Goal: Information Seeking & Learning: Find specific page/section

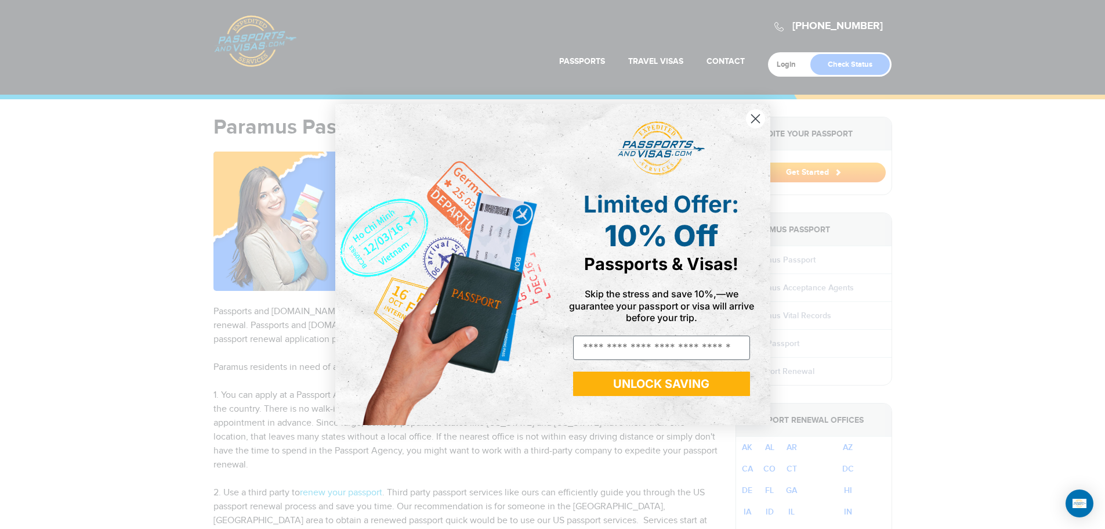
click at [756, 124] on circle "Close dialog" at bounding box center [755, 118] width 19 height 19
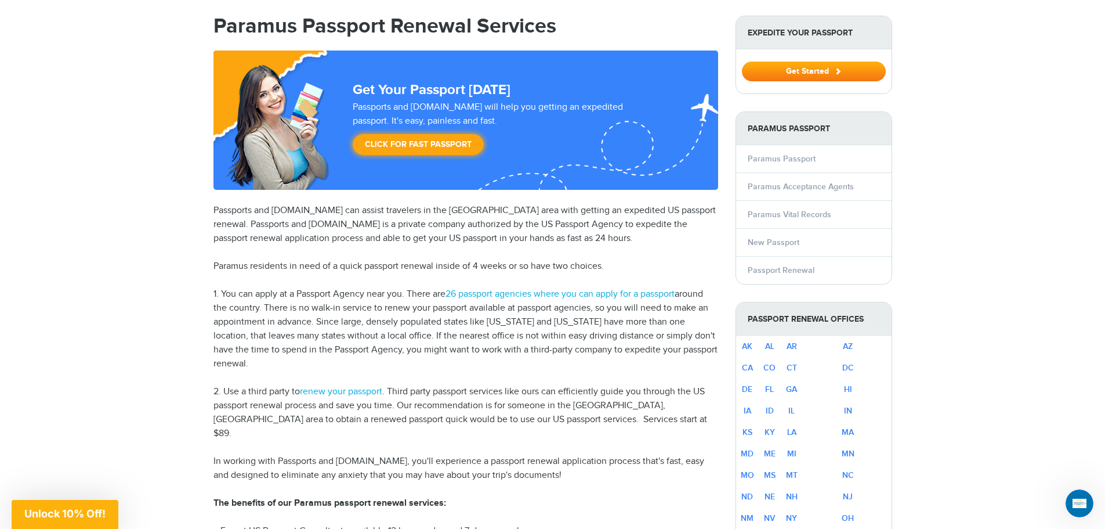
scroll to position [116, 0]
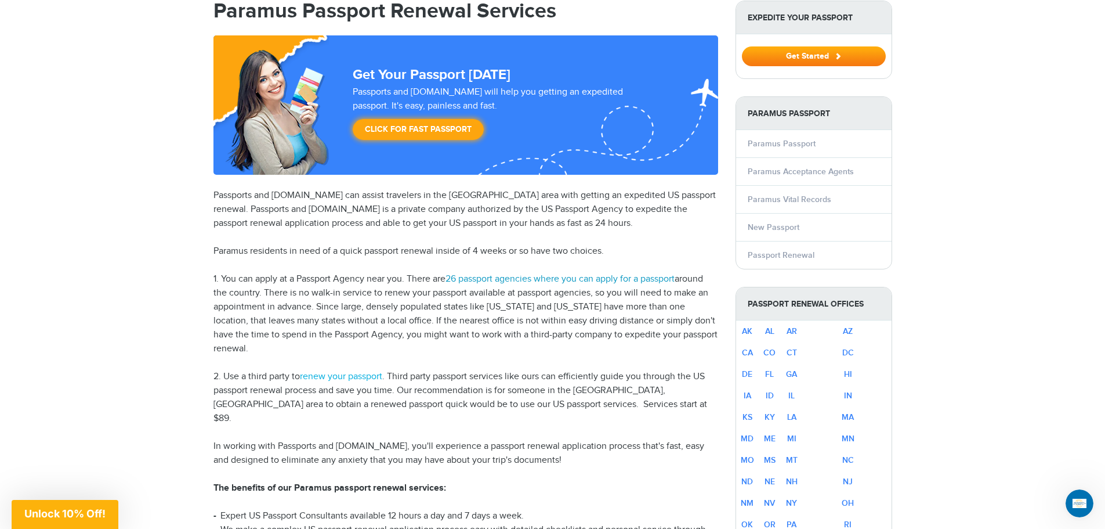
click at [534, 277] on link "26 passport agencies where you can apply for a passport" at bounding box center [560, 278] width 229 height 11
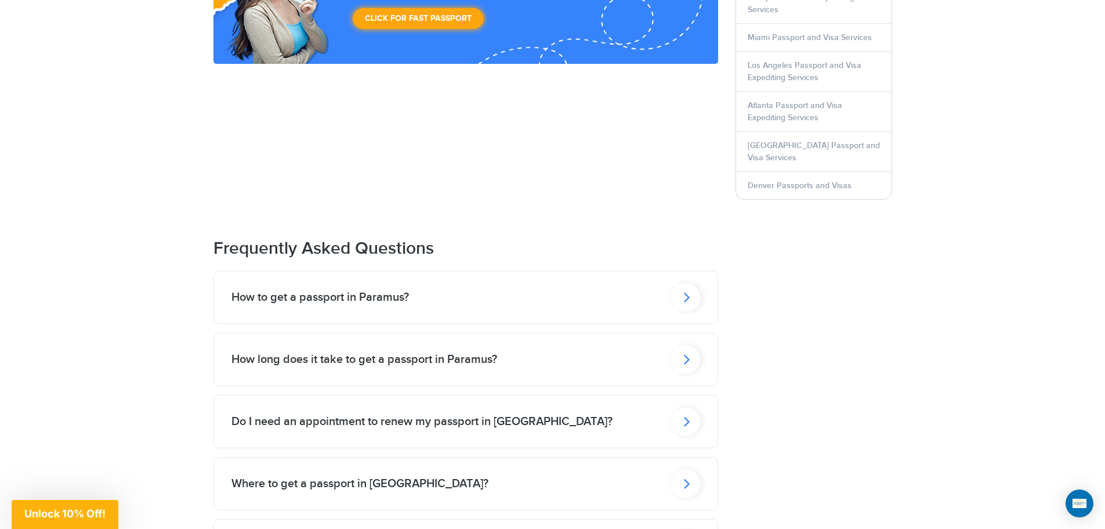
scroll to position [1267, 0]
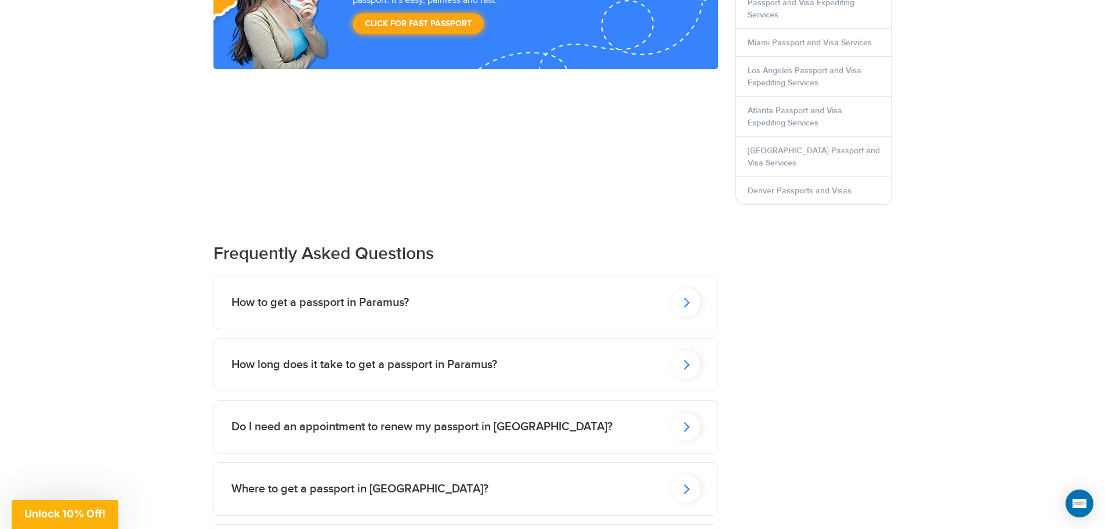
click at [678, 288] on icon at bounding box center [685, 302] width 29 height 28
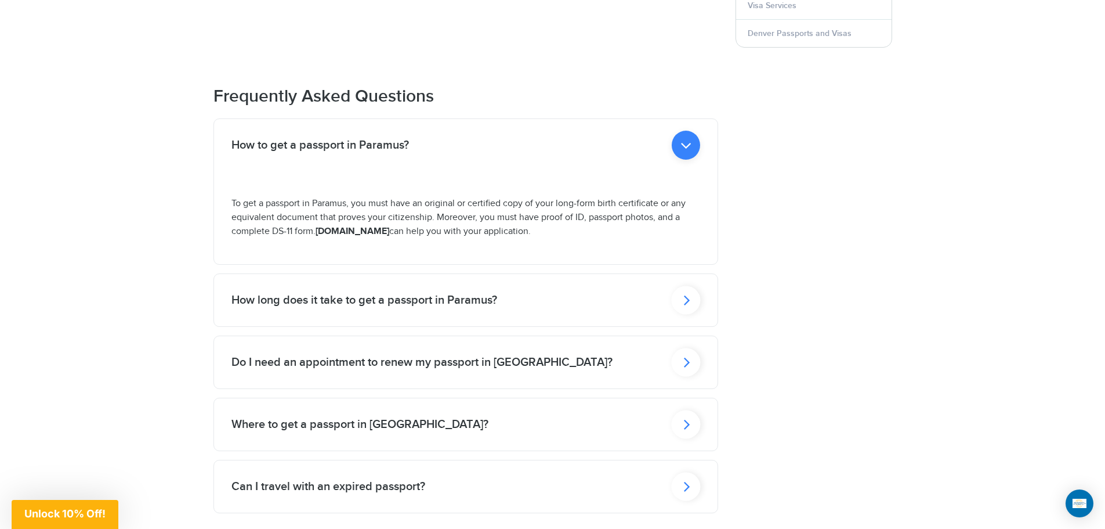
scroll to position [1441, 0]
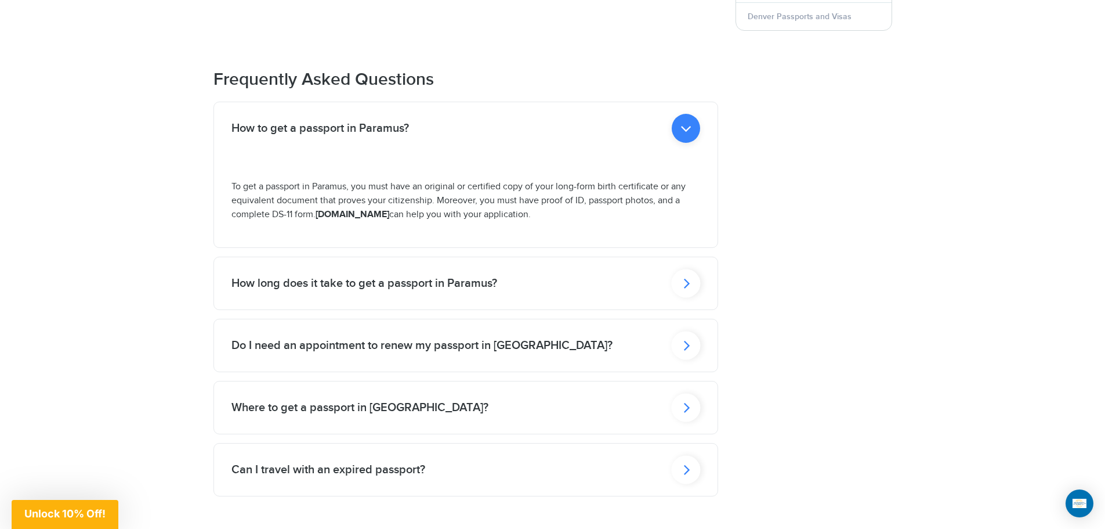
click at [686, 143] on icon at bounding box center [686, 128] width 28 height 29
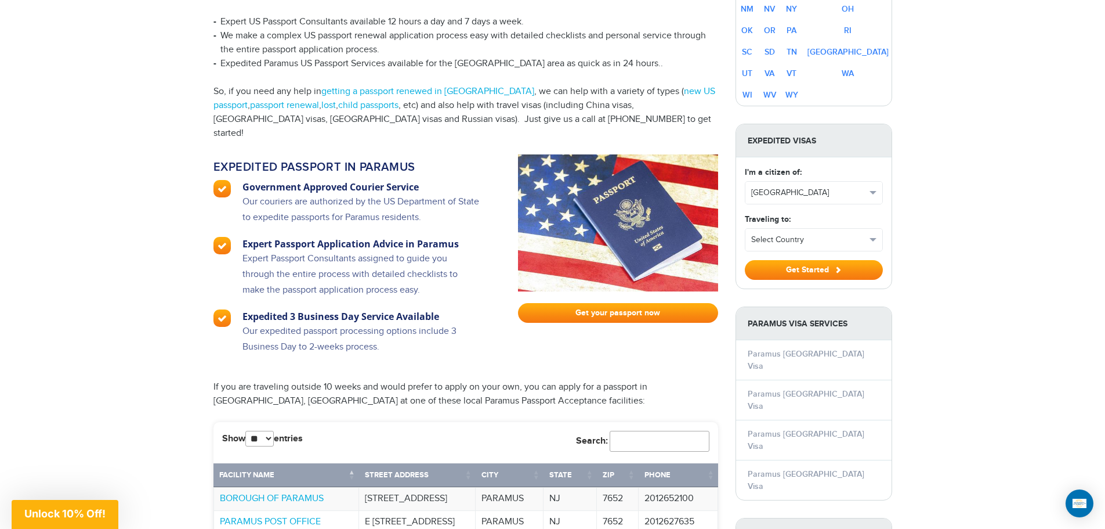
scroll to position [571, 0]
